Goal: Navigation & Orientation: Find specific page/section

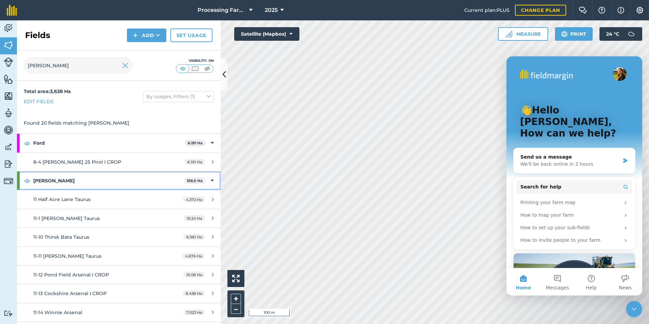
click at [18, 183] on div at bounding box center [18, 180] width 3 height 18
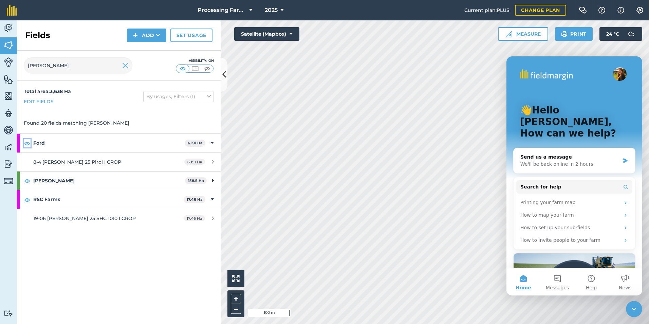
click at [27, 144] on img at bounding box center [27, 143] width 6 height 8
click at [23, 197] on div "RSC Farms 17.46 Ha" at bounding box center [119, 199] width 204 height 18
click at [6, 44] on img at bounding box center [9, 45] width 10 height 10
click at [70, 66] on input "[PERSON_NAME]" at bounding box center [78, 65] width 109 height 16
type input "h"
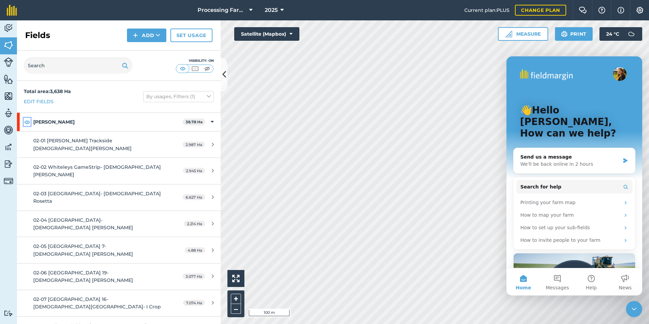
click at [25, 122] on img at bounding box center [27, 122] width 6 height 8
click at [29, 120] on img at bounding box center [27, 122] width 6 height 8
click at [19, 124] on div at bounding box center [18, 122] width 3 height 18
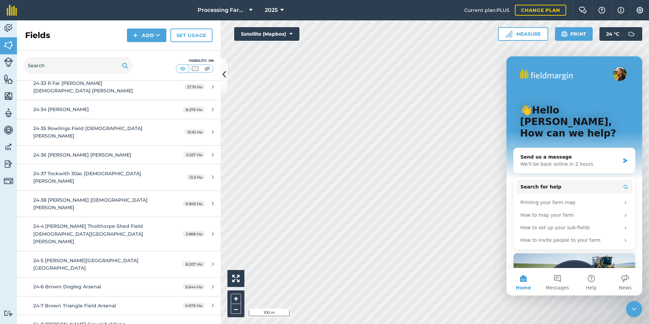
scroll to position [917, 0]
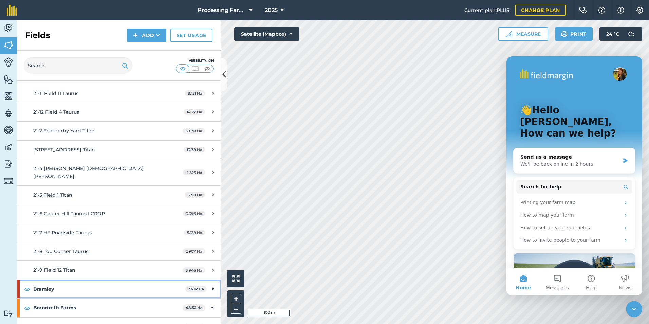
scroll to position [1087, 0]
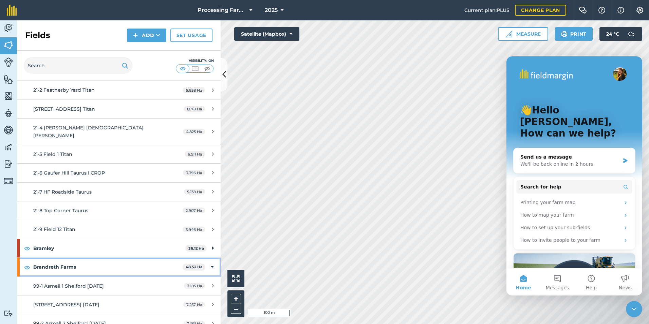
click at [20, 258] on div "Brandreth Farms 48.52 Ha" at bounding box center [119, 267] width 204 height 18
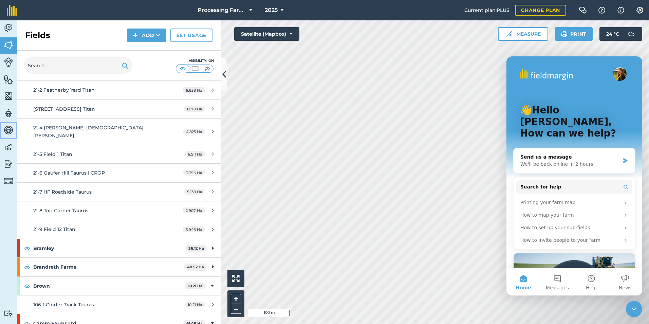
click at [16, 125] on link "Vehicles" at bounding box center [8, 130] width 17 height 17
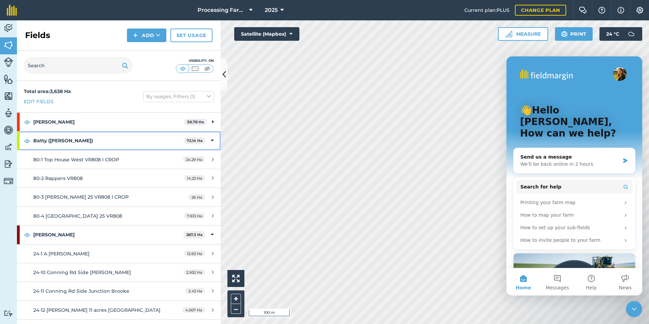
click at [23, 142] on div "Batty ([PERSON_NAME]) 72.14 Ha" at bounding box center [119, 140] width 204 height 18
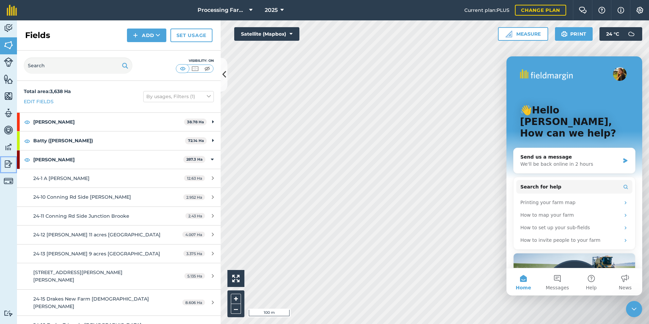
click at [16, 168] on link "Reporting" at bounding box center [8, 164] width 17 height 17
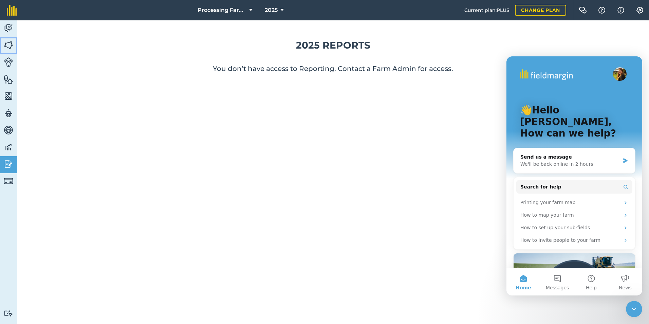
click at [13, 44] on link "Fields" at bounding box center [8, 45] width 17 height 17
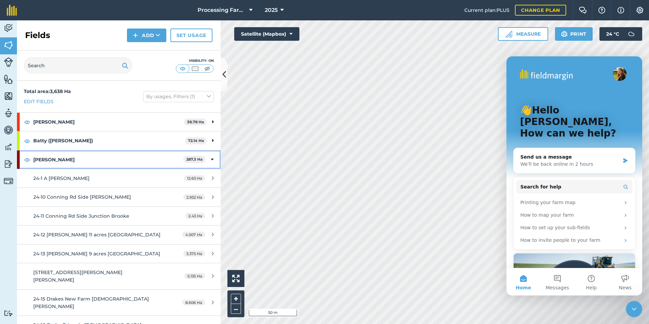
click at [20, 161] on div "[PERSON_NAME] 287.3 Ha" at bounding box center [119, 159] width 204 height 18
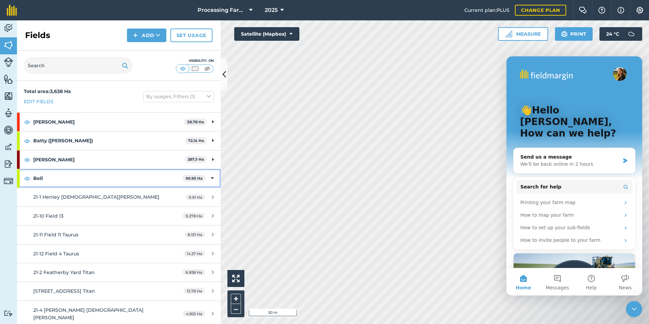
click at [19, 184] on div at bounding box center [18, 178] width 3 height 18
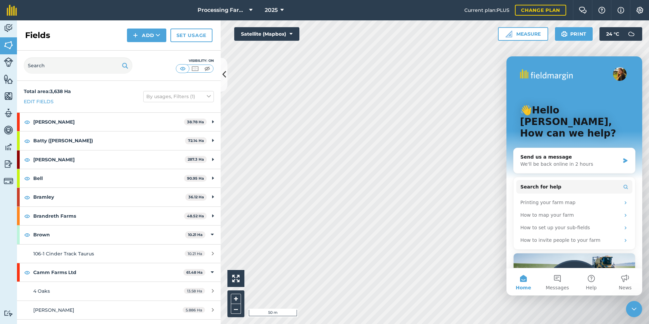
click at [17, 273] on div "Activity Fields Livestock Features Maps Team Vehicles Data Reporting Billing Tu…" at bounding box center [8, 172] width 17 height 304
click at [21, 273] on div "Camm Farms Ltd 61.48 Ha" at bounding box center [119, 272] width 204 height 18
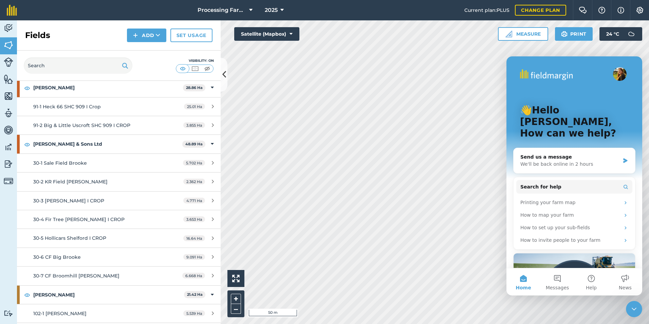
scroll to position [170, 0]
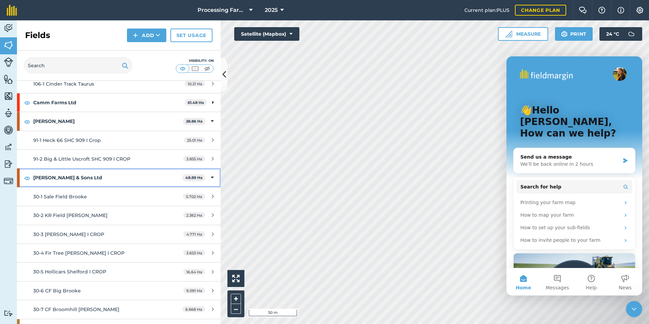
click at [23, 178] on div "[PERSON_NAME] & Sons Ltd 48.89 Ha" at bounding box center [119, 177] width 204 height 18
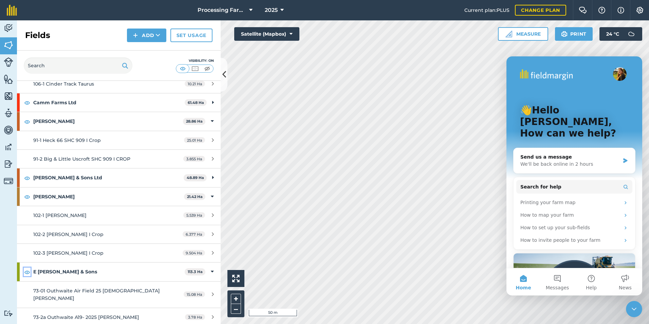
click at [24, 272] on img at bounding box center [27, 272] width 6 height 8
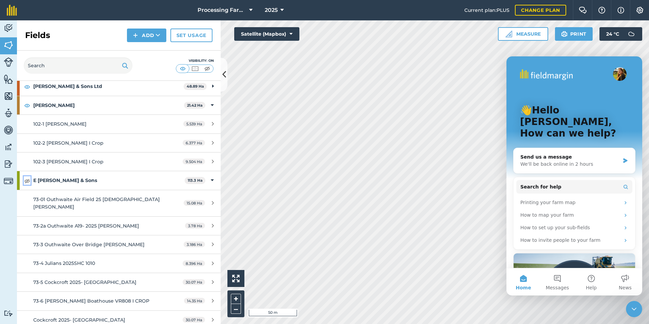
scroll to position [407, 0]
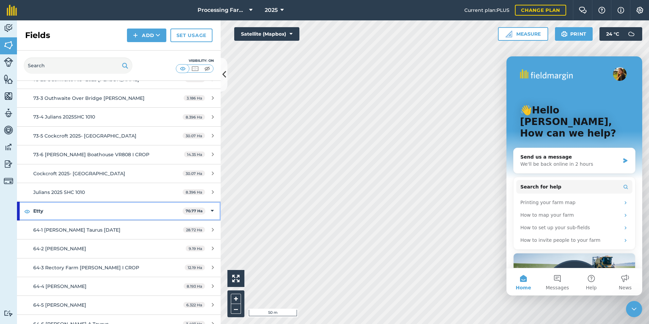
click at [22, 211] on div "Etty 70.77 Ha" at bounding box center [119, 211] width 204 height 18
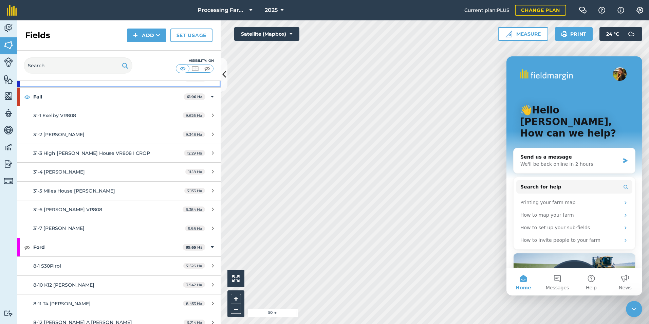
scroll to position [577, 0]
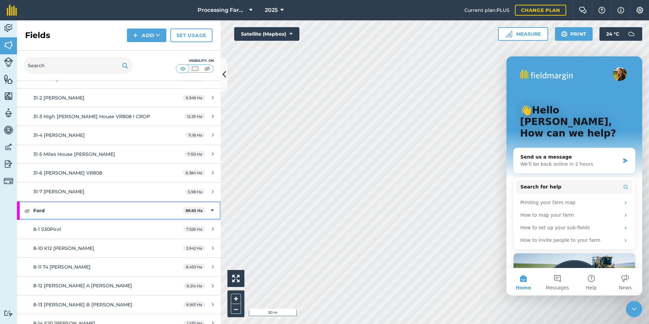
click at [22, 211] on div "Ford 89.65 Ha" at bounding box center [119, 210] width 204 height 18
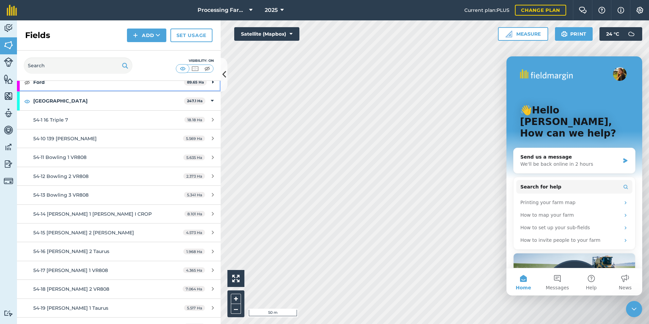
scroll to position [713, 0]
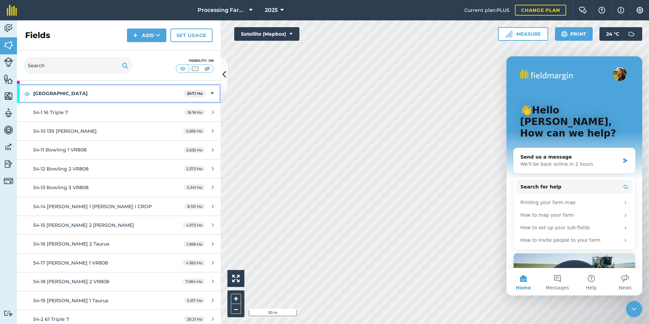
click at [21, 87] on div "[PERSON_NAME] 247.1 Ha" at bounding box center [119, 93] width 204 height 18
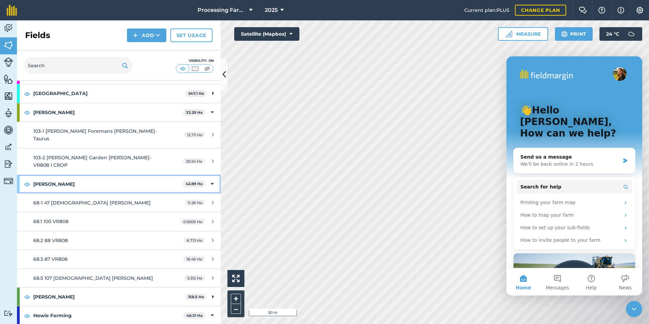
click at [20, 175] on div "[PERSON_NAME] 42.89 Ha" at bounding box center [119, 184] width 204 height 18
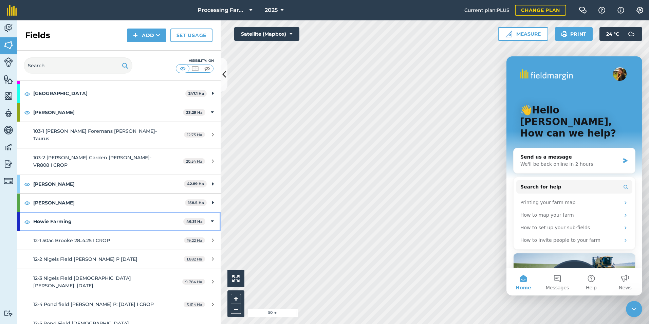
click at [19, 212] on div at bounding box center [18, 221] width 3 height 18
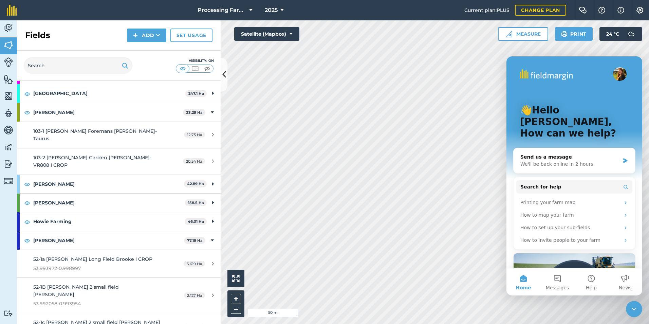
click at [16, 221] on div "Activity Fields Livestock Features Maps Team Vehicles Data Reporting Billing Tu…" at bounding box center [8, 172] width 17 height 304
click at [20, 231] on div "[PERSON_NAME] 77.19 Ha" at bounding box center [119, 240] width 204 height 18
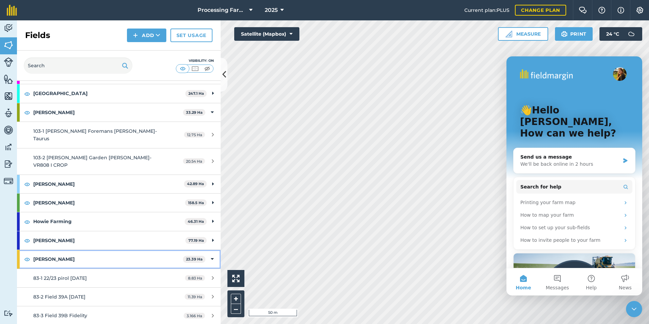
click at [20, 250] on div "[PERSON_NAME] 23.39 Ha" at bounding box center [119, 259] width 204 height 18
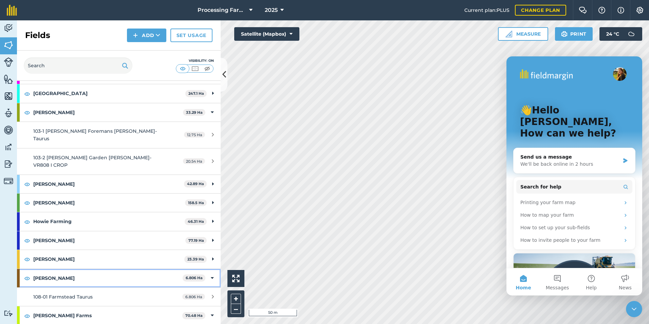
click at [21, 269] on div "[PERSON_NAME] 6.806 Ha" at bounding box center [119, 278] width 204 height 18
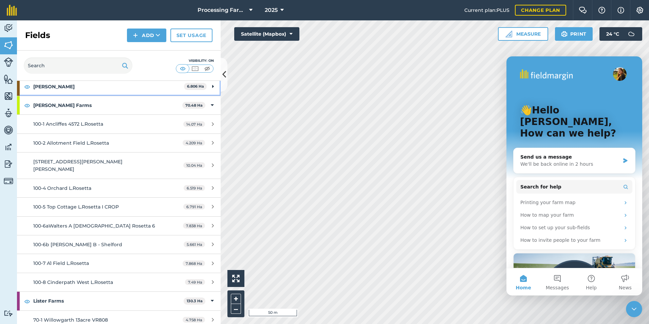
scroll to position [917, 0]
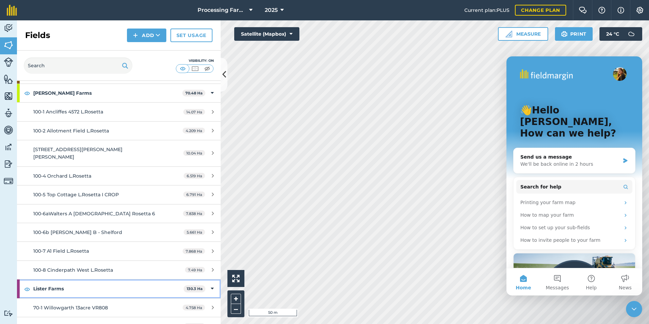
click at [18, 279] on div at bounding box center [18, 288] width 3 height 18
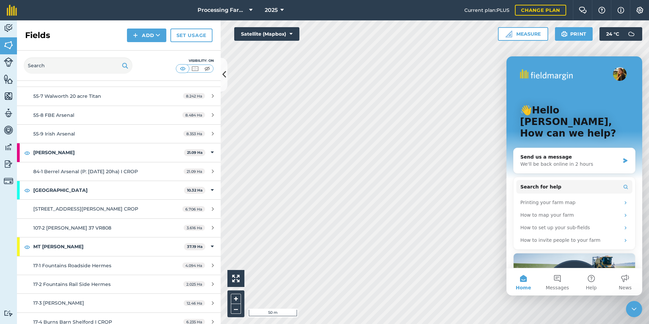
scroll to position [1324, 0]
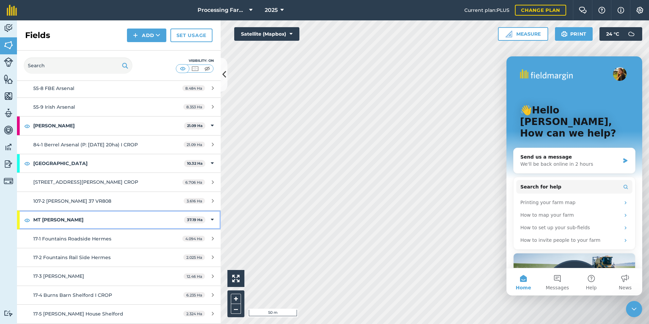
click at [19, 211] on div at bounding box center [18, 220] width 3 height 18
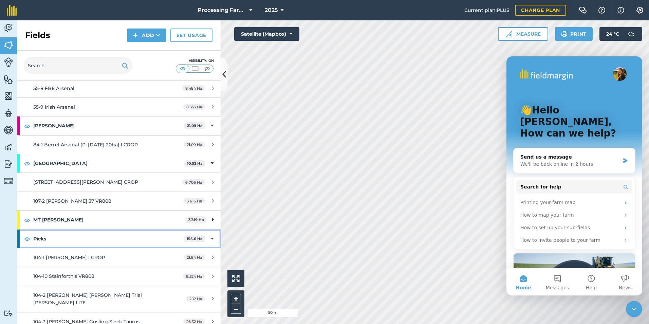
click at [20, 230] on div "Picks 155.6 Ha" at bounding box center [119, 239] width 204 height 18
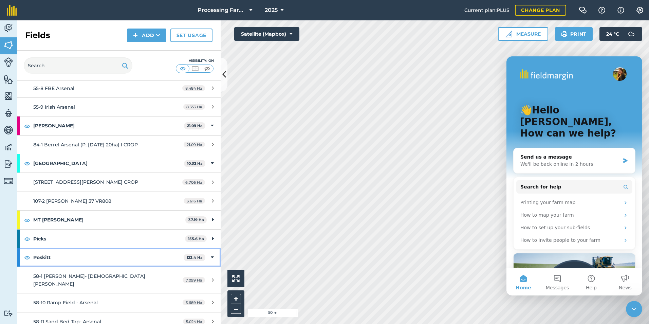
click at [23, 248] on div "Poskitt 123.4 Ha" at bounding box center [119, 257] width 204 height 18
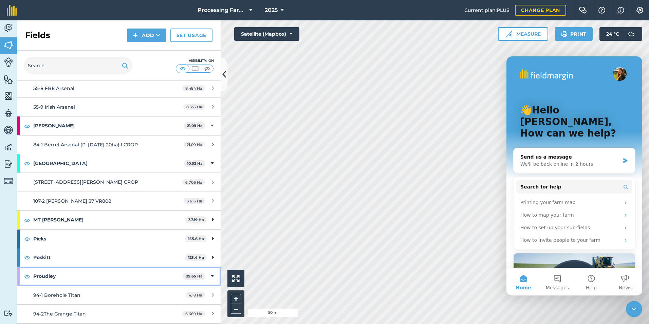
click at [20, 267] on div "Proudley 29.65 Ha" at bounding box center [119, 276] width 204 height 18
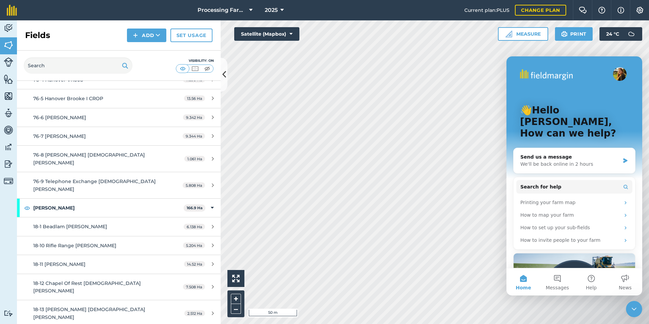
scroll to position [1766, 0]
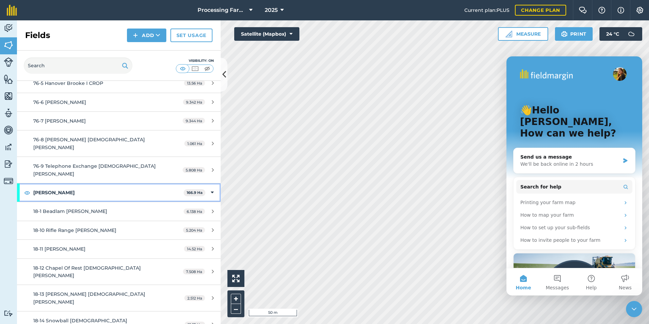
click at [20, 183] on div "[PERSON_NAME] 166.9 Ha" at bounding box center [119, 192] width 204 height 18
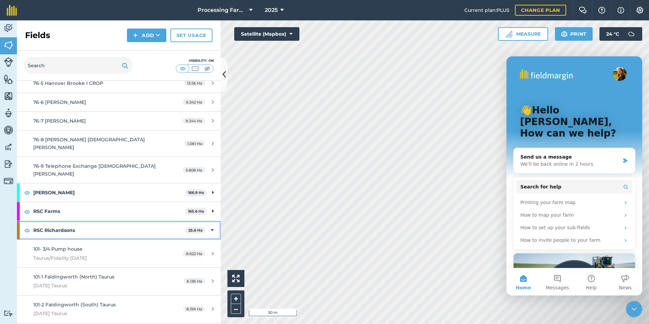
click at [24, 221] on div "RSC Richardsons 25.6 Ha" at bounding box center [119, 230] width 204 height 18
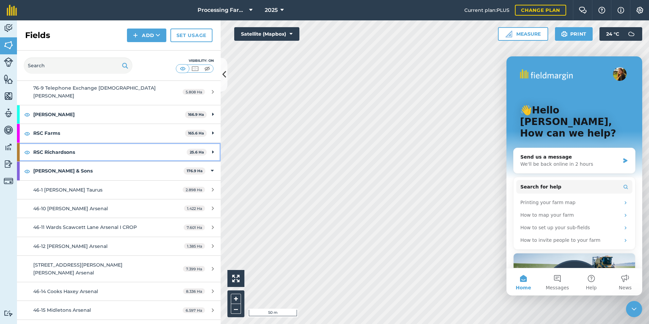
scroll to position [1868, 0]
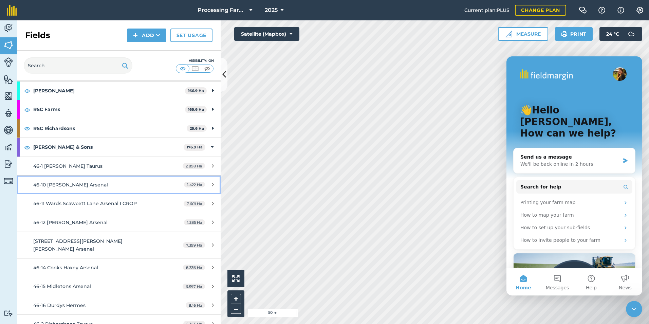
click at [88, 181] on div "46-10 [PERSON_NAME] Arsenal" at bounding box center [97, 184] width 128 height 7
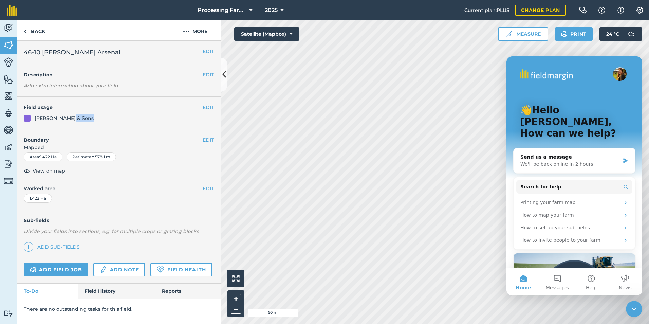
click at [88, 119] on div "[PERSON_NAME] & Sons" at bounding box center [119, 117] width 190 height 7
click at [49, 169] on span "View on map" at bounding box center [49, 170] width 33 height 7
click at [223, 81] on button at bounding box center [224, 75] width 7 height 34
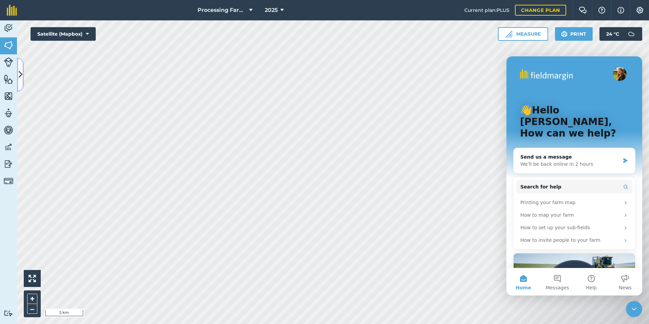
click at [17, 75] on button at bounding box center [20, 75] width 7 height 34
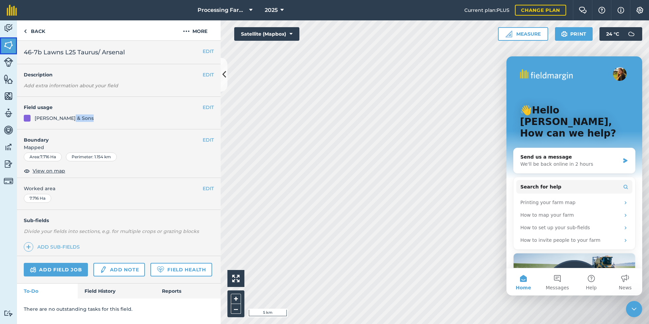
click at [8, 45] on img at bounding box center [9, 45] width 10 height 10
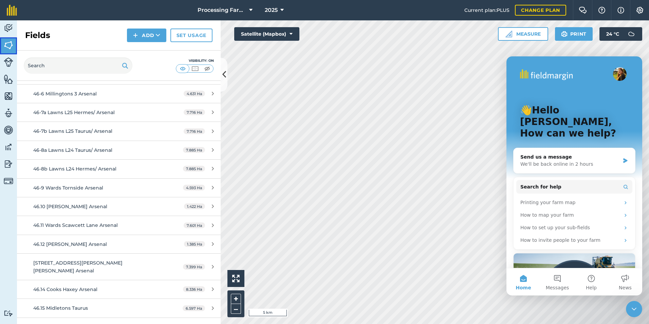
scroll to position [2207, 0]
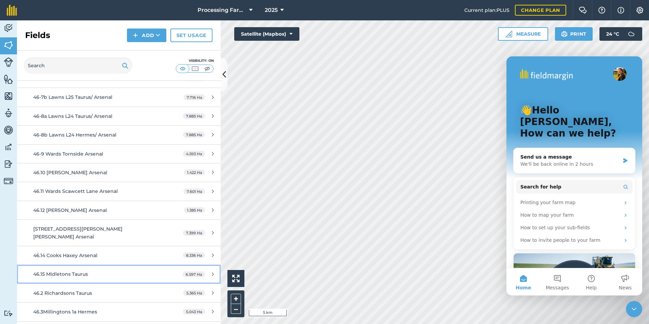
click at [72, 265] on link "46.15 Midletons Taurus 6.597 Ha" at bounding box center [119, 274] width 204 height 18
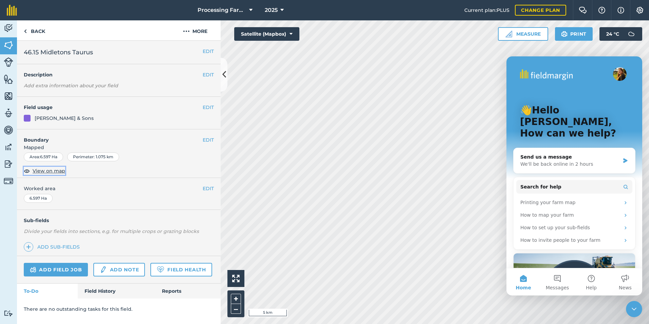
click at [48, 172] on span "View on map" at bounding box center [49, 170] width 33 height 7
click at [26, 33] on img at bounding box center [25, 31] width 3 height 8
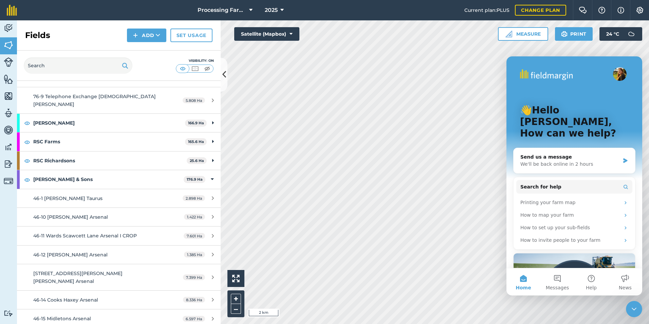
scroll to position [1902, 0]
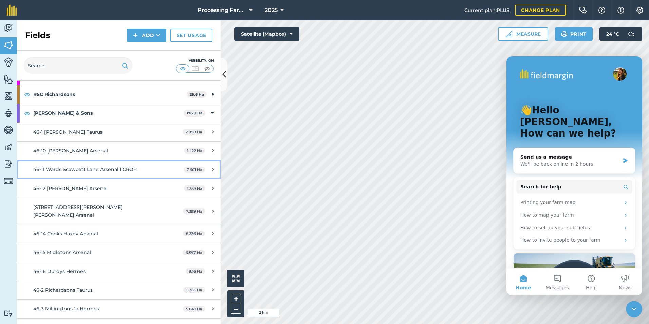
click at [89, 166] on div "46-11 Wards Scawcett Lane Arsenal I CROP" at bounding box center [97, 169] width 128 height 7
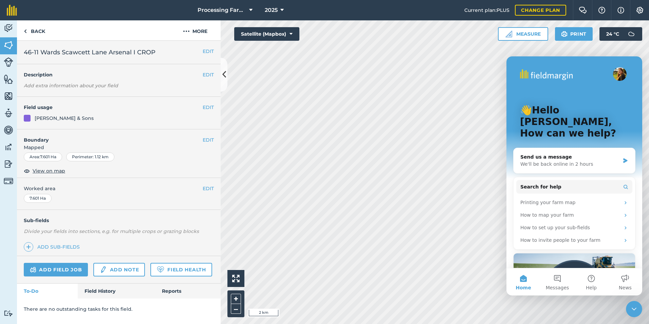
click at [89, 105] on h4 "Field usage" at bounding box center [113, 107] width 179 height 7
click at [60, 171] on span "View on map" at bounding box center [49, 170] width 33 height 7
